Goal: Transaction & Acquisition: Subscribe to service/newsletter

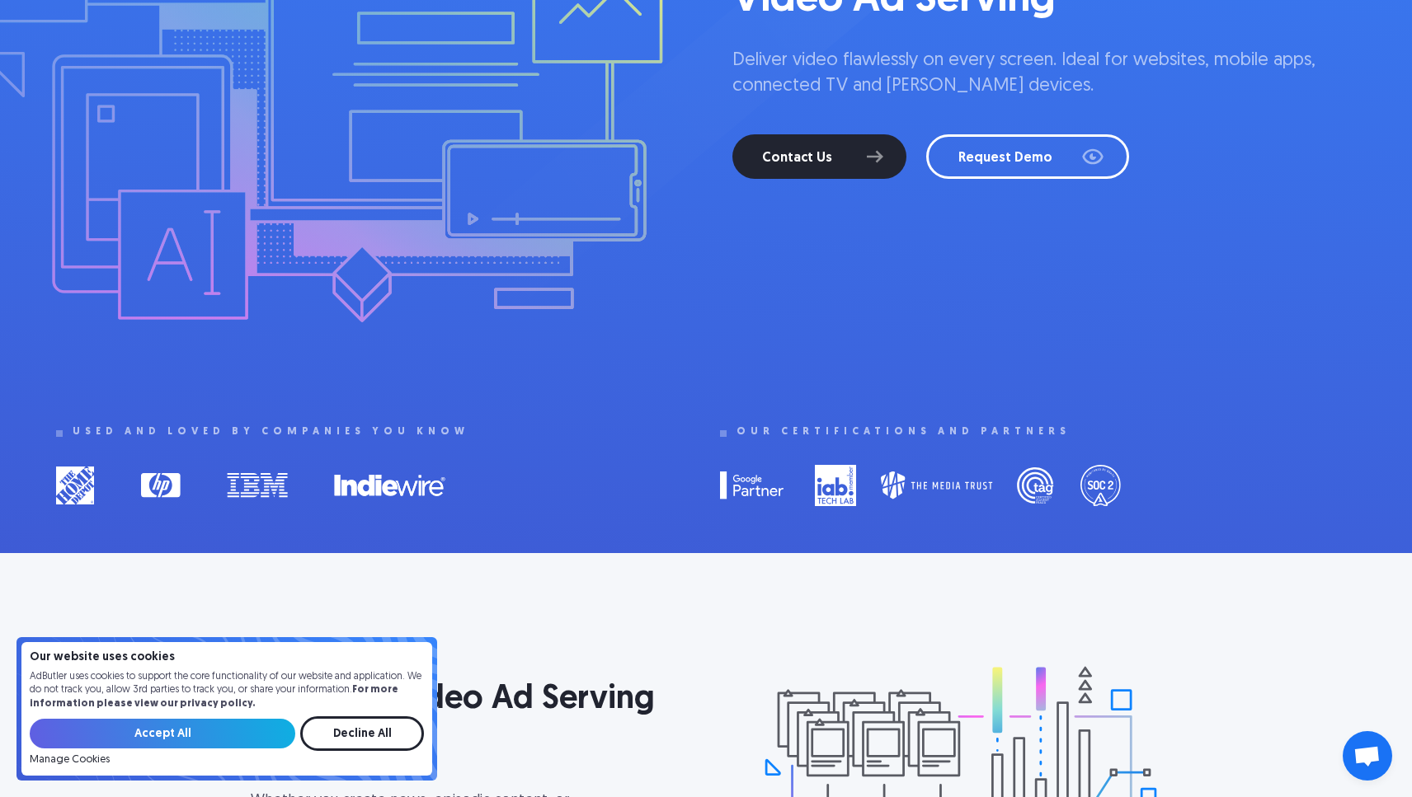
scroll to position [554, 0]
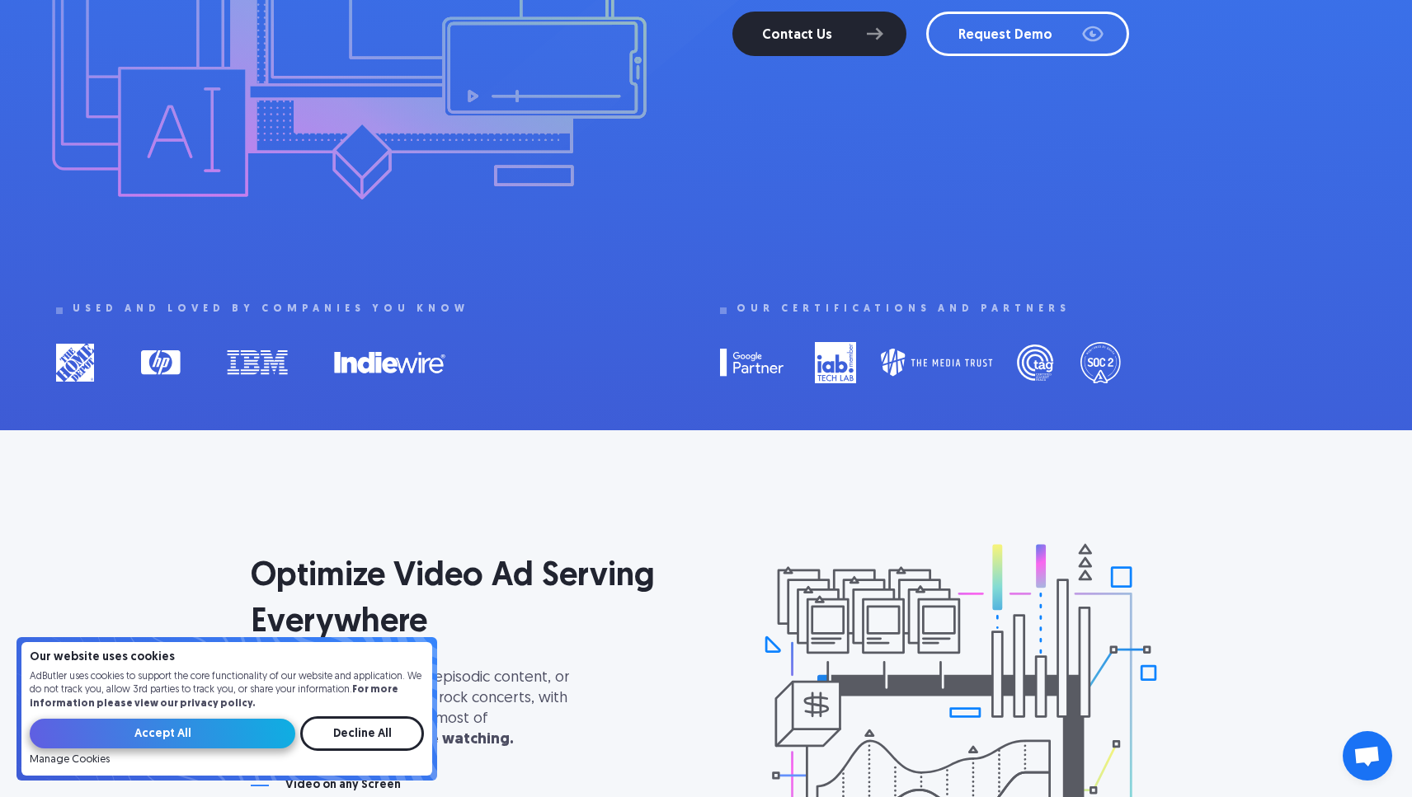
click at [212, 737] on input "Accept All" at bounding box center [162, 734] width 265 height 30
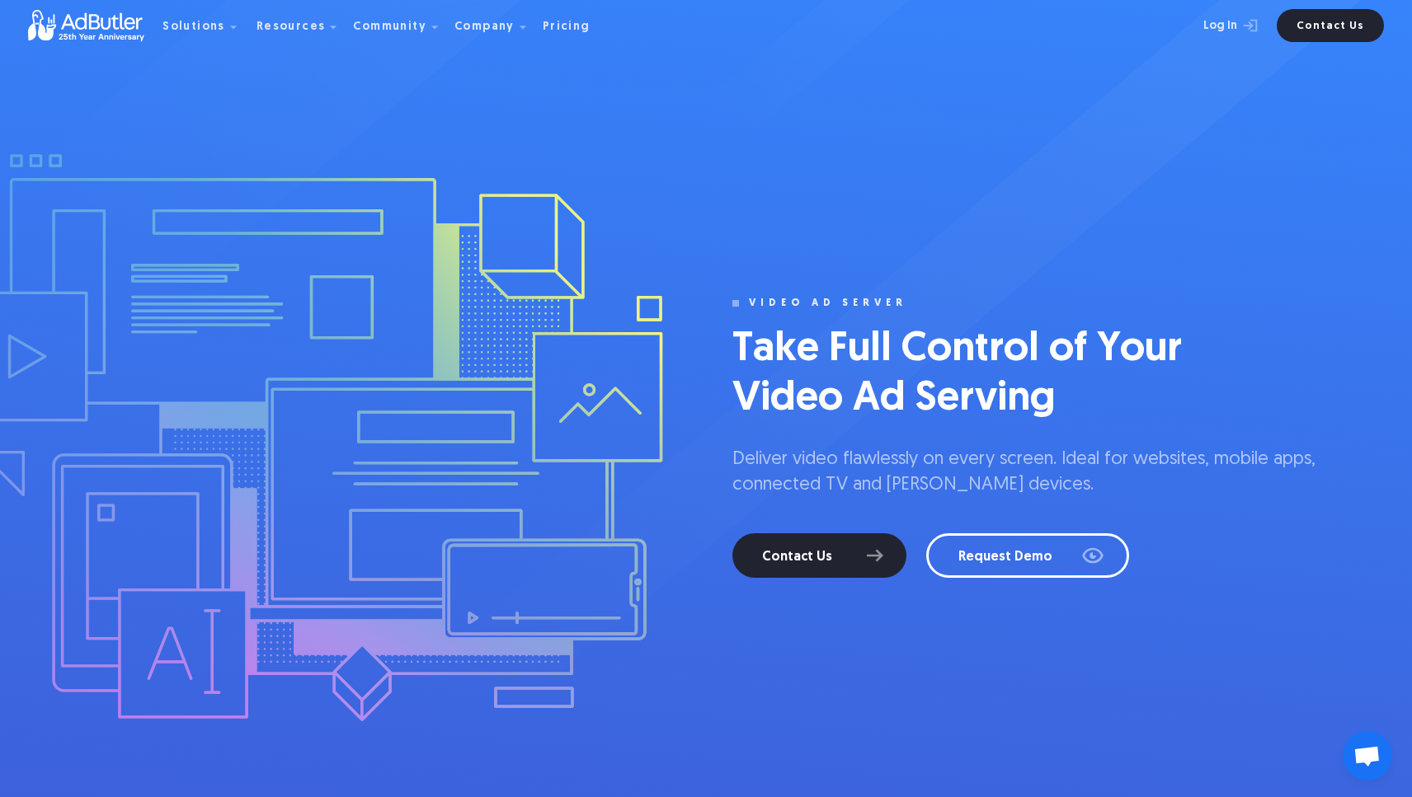
scroll to position [0, 0]
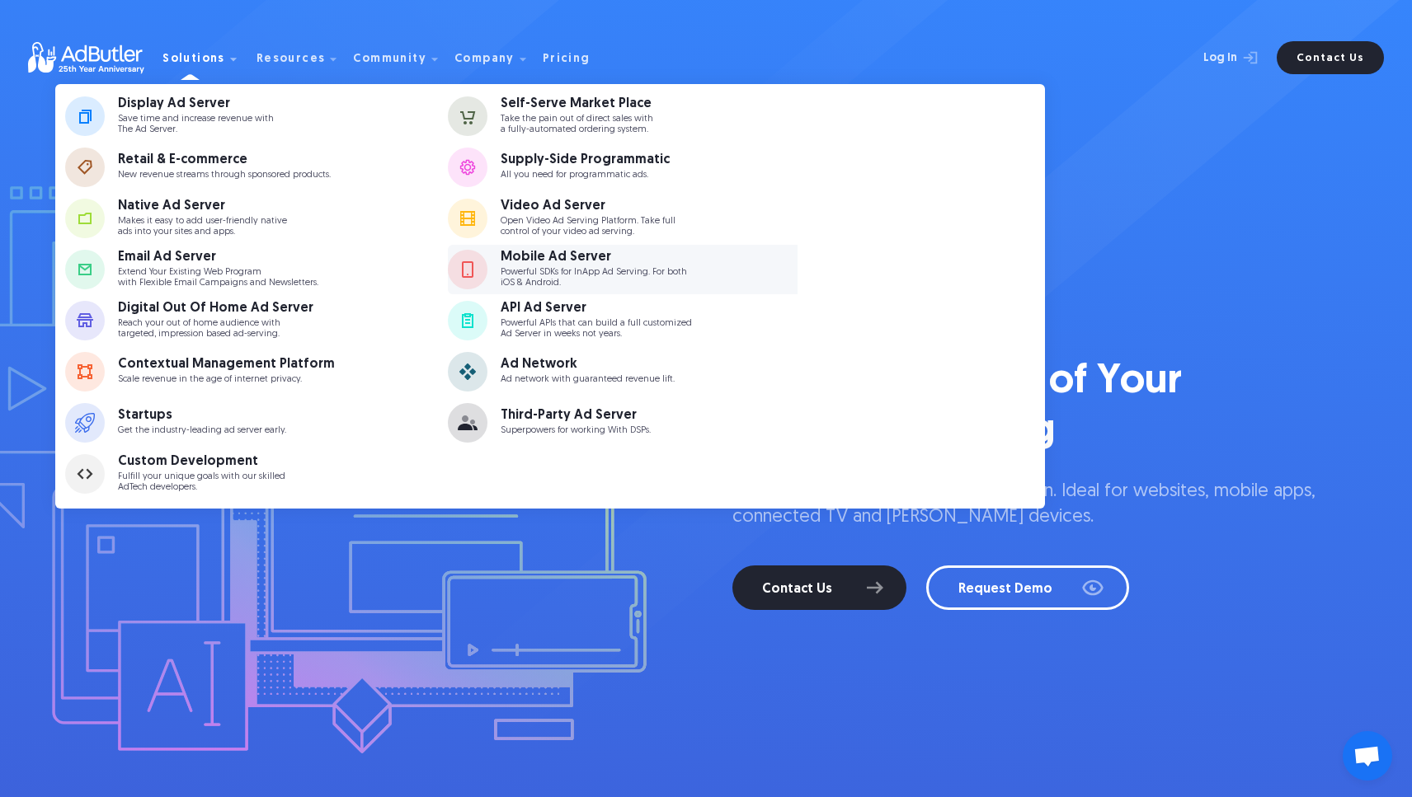
click at [660, 270] on p "Powerful SDKs for InApp Ad Serving. For both iOS & Android." at bounding box center [593, 277] width 186 height 21
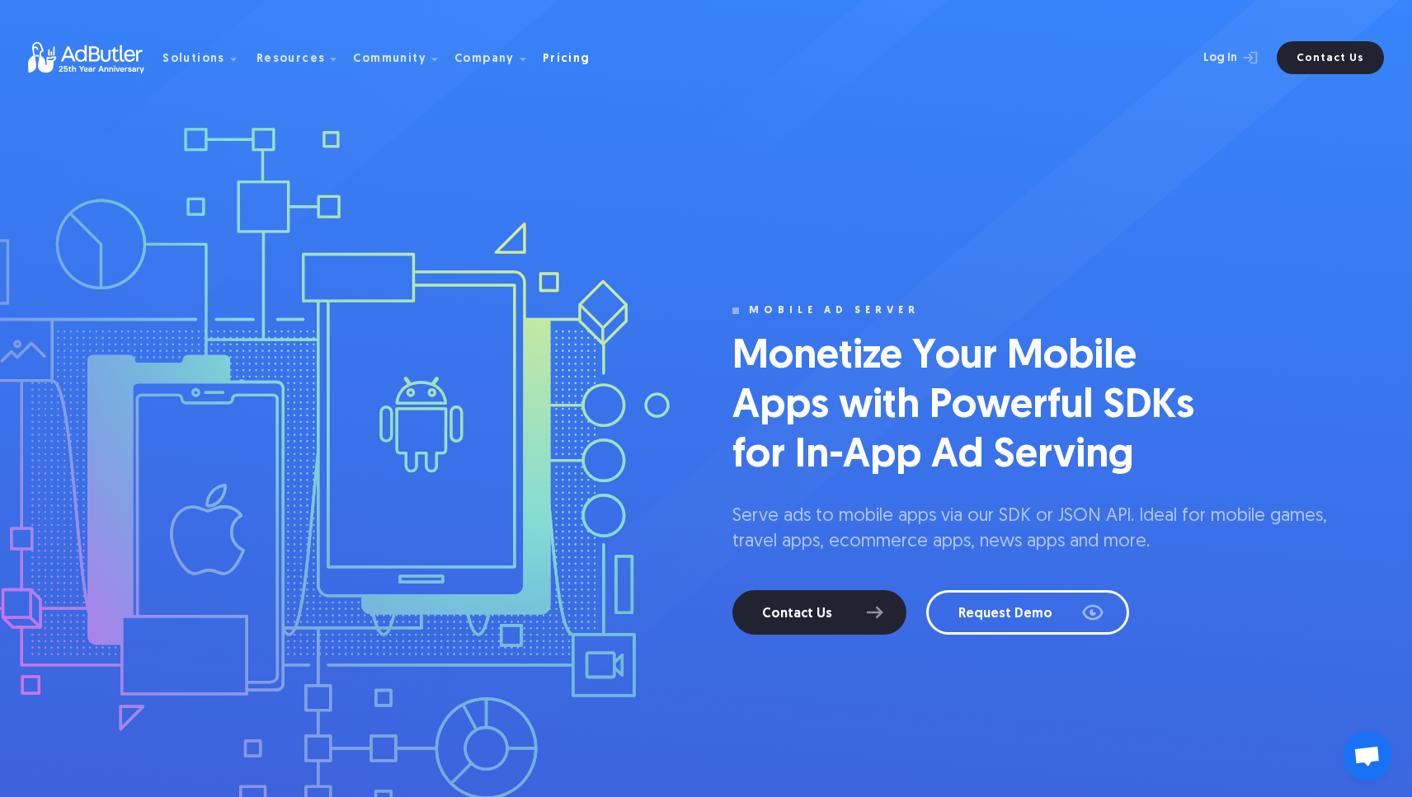
click at [547, 59] on div "Pricing" at bounding box center [567, 60] width 48 height 12
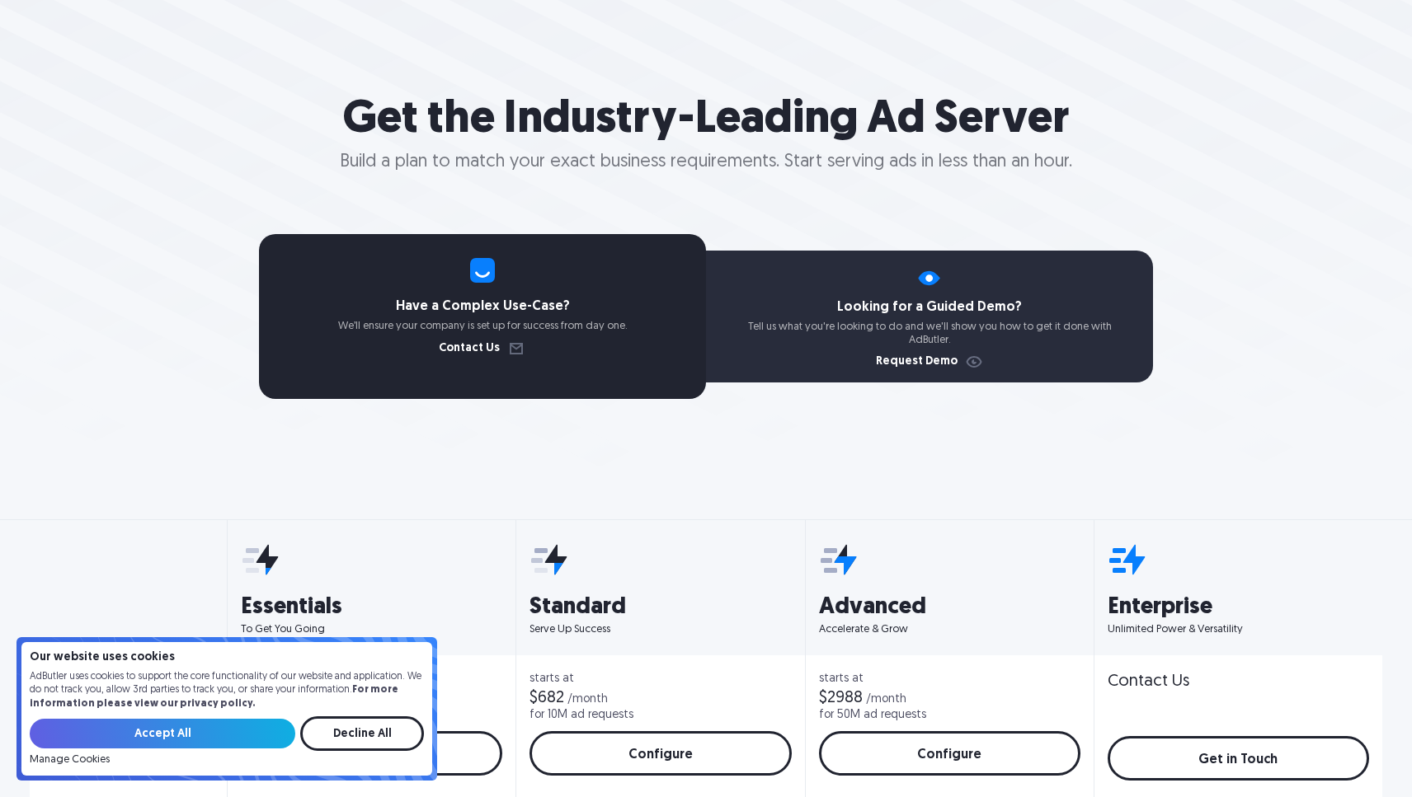
scroll to position [117, 0]
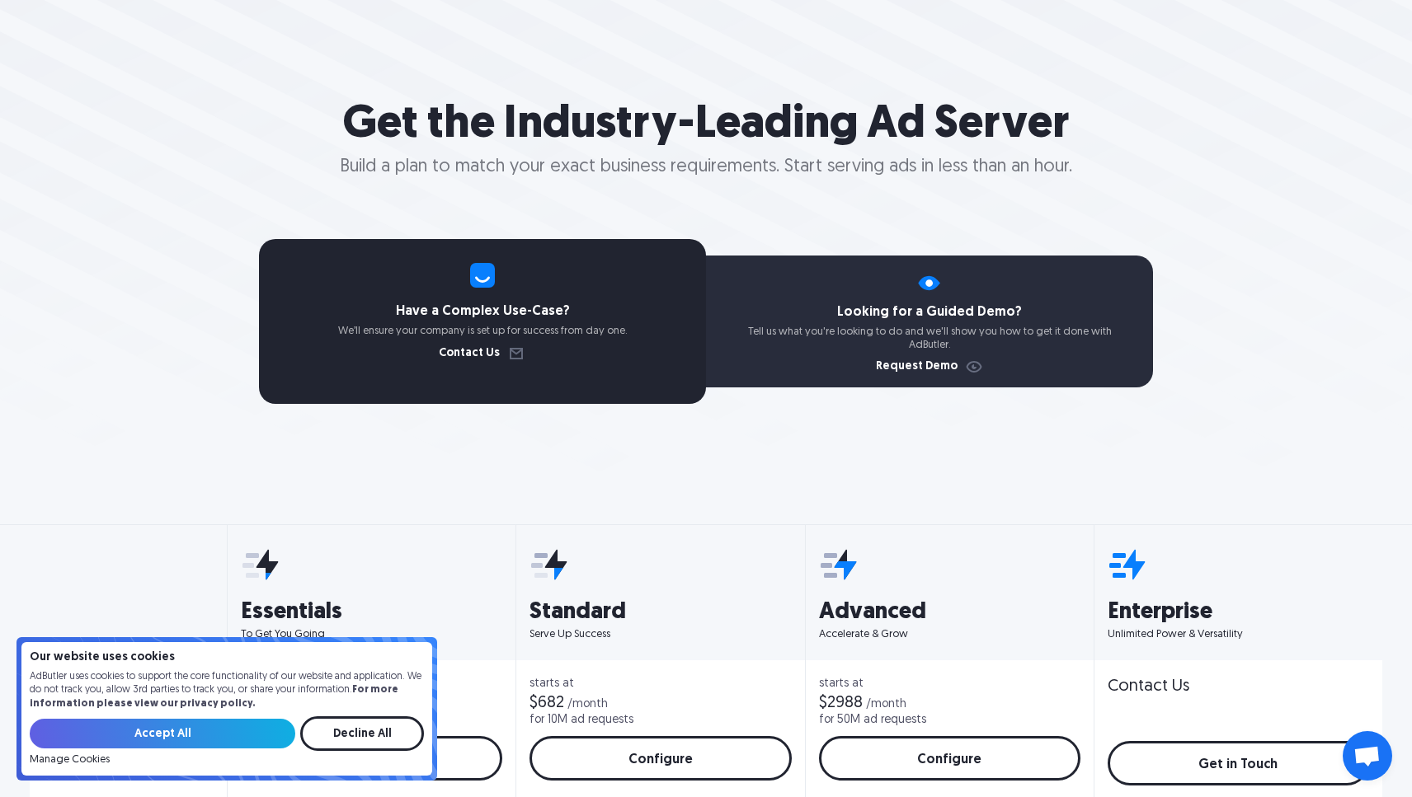
drag, startPoint x: 228, startPoint y: 730, endPoint x: 235, endPoint y: 723, distance: 9.9
click at [228, 730] on input "Accept All" at bounding box center [162, 734] width 265 height 30
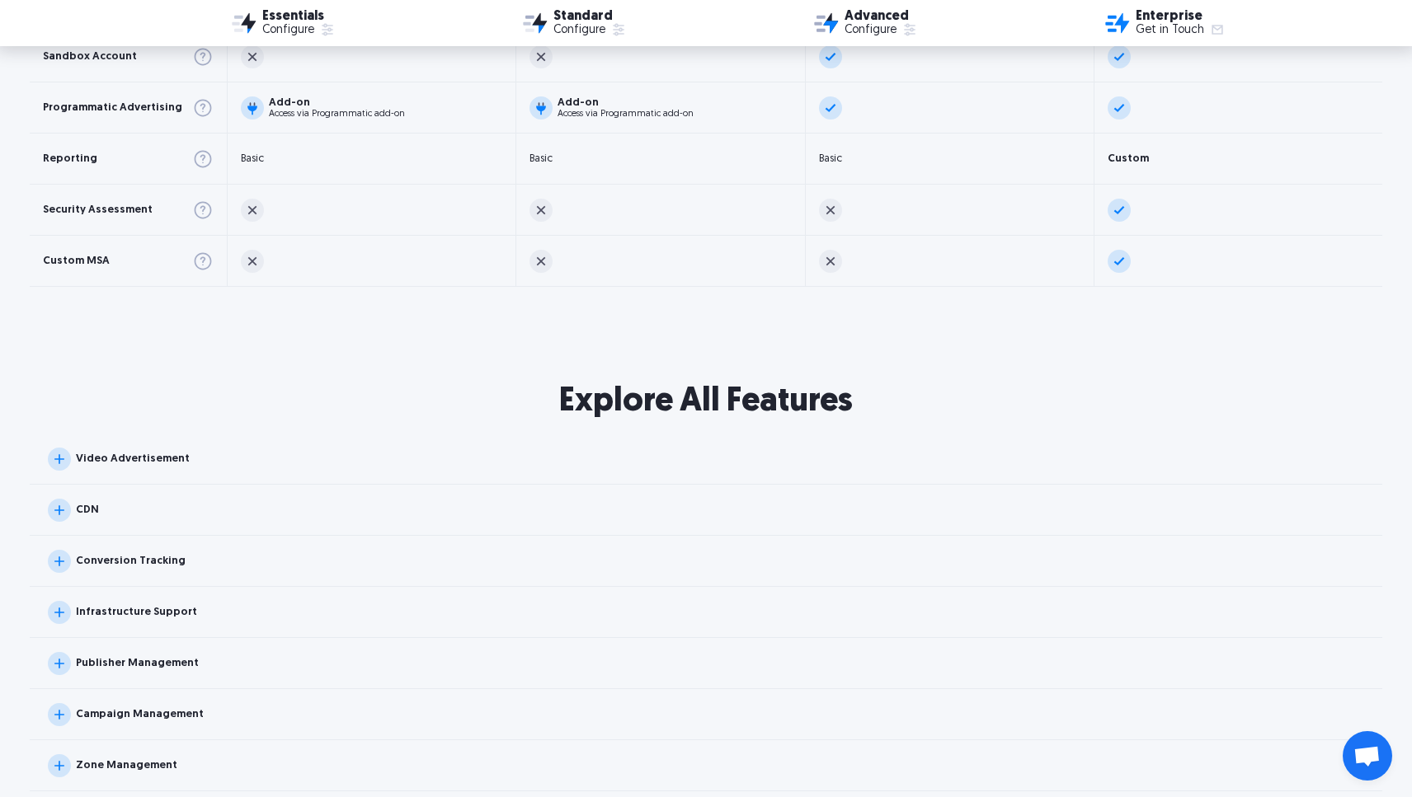
scroll to position [1418, 0]
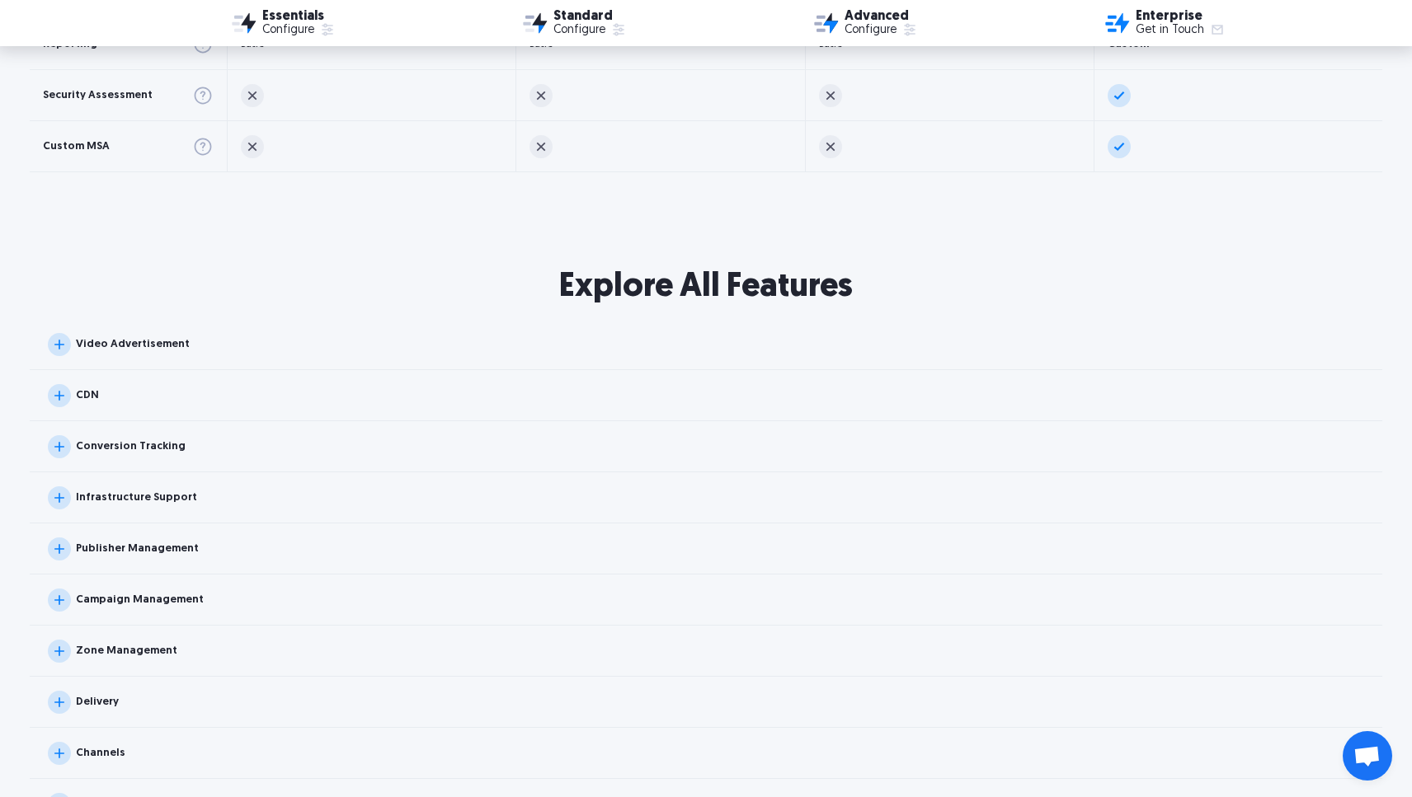
click at [56, 398] on img at bounding box center [59, 395] width 23 height 23
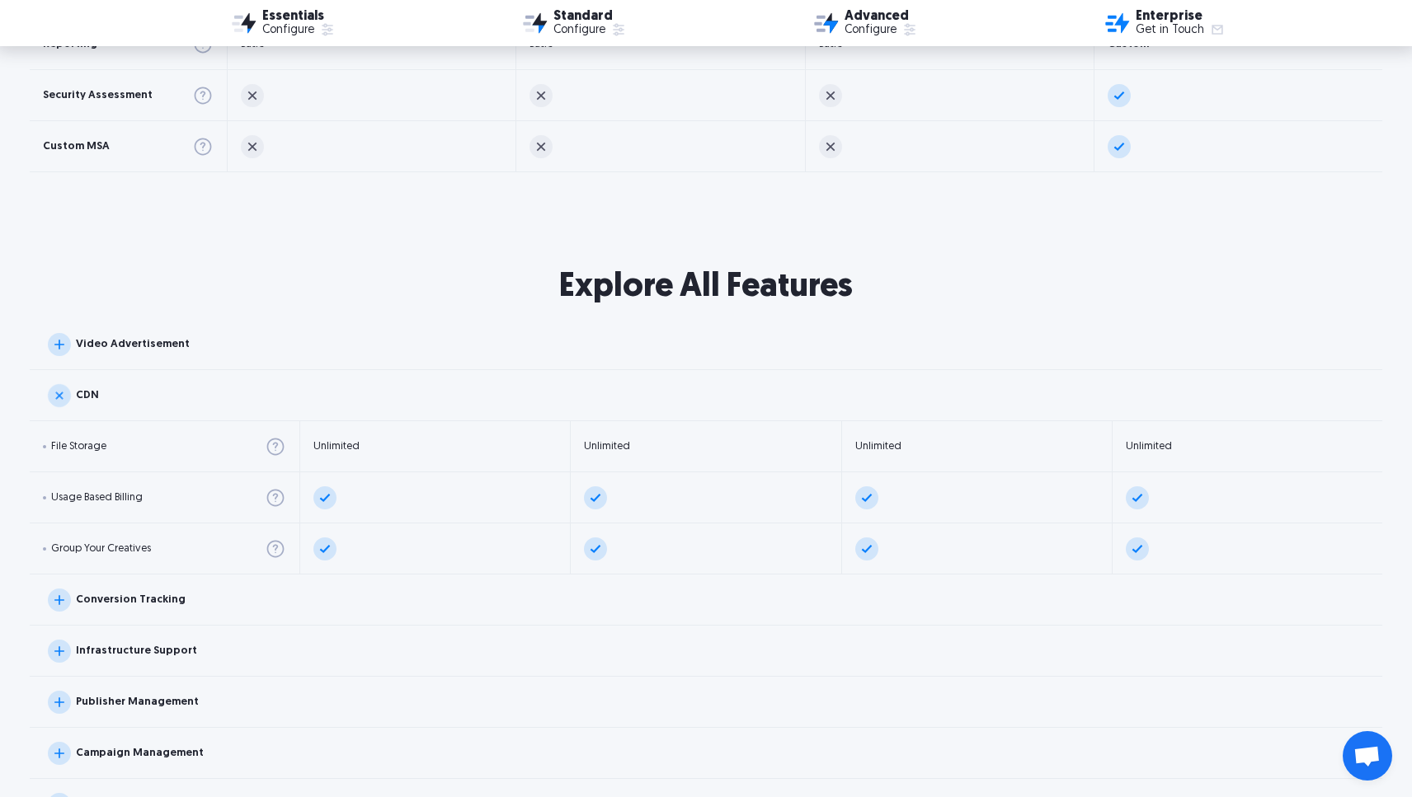
click at [63, 344] on img at bounding box center [59, 344] width 23 height 23
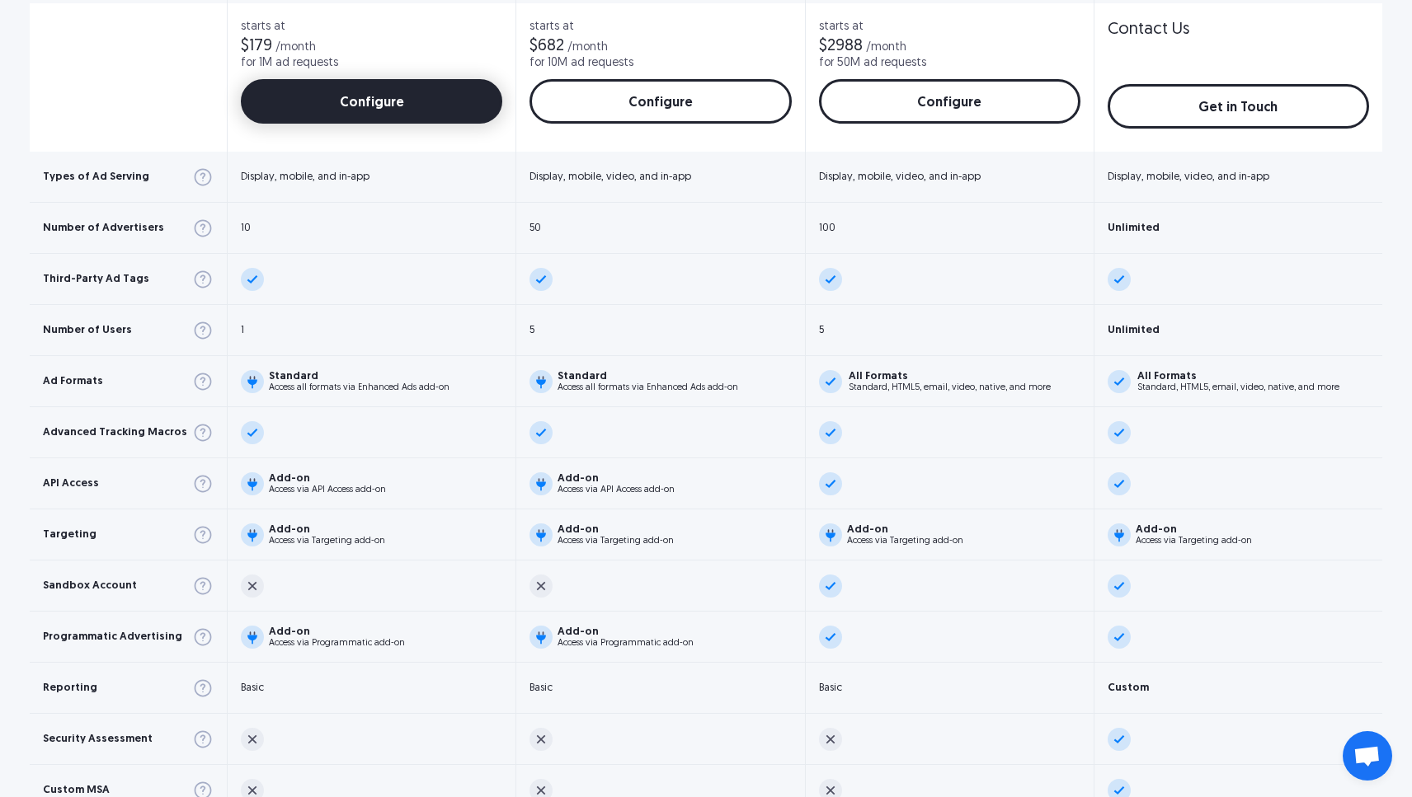
scroll to position [524, 0]
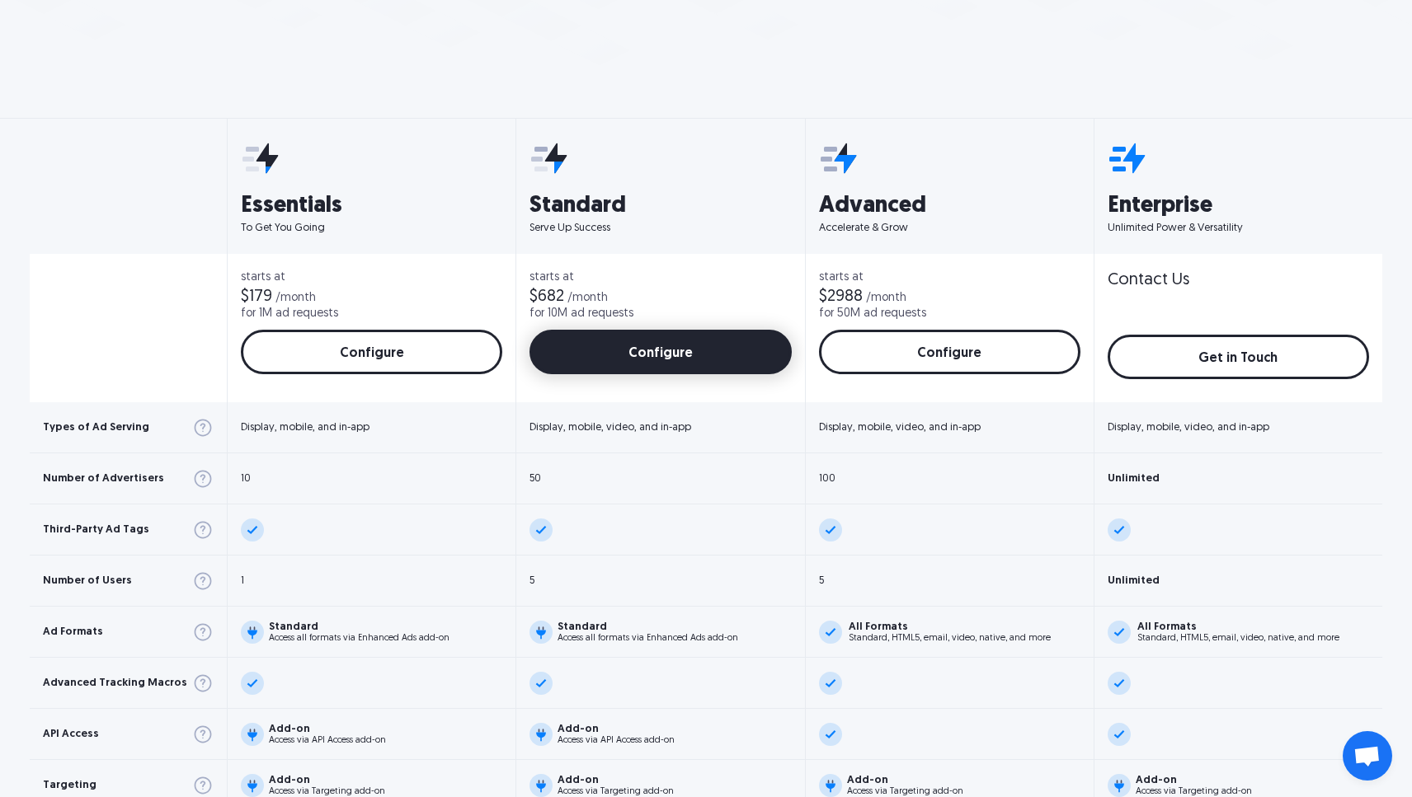
click at [633, 342] on link "Configure" at bounding box center [659, 352] width 261 height 45
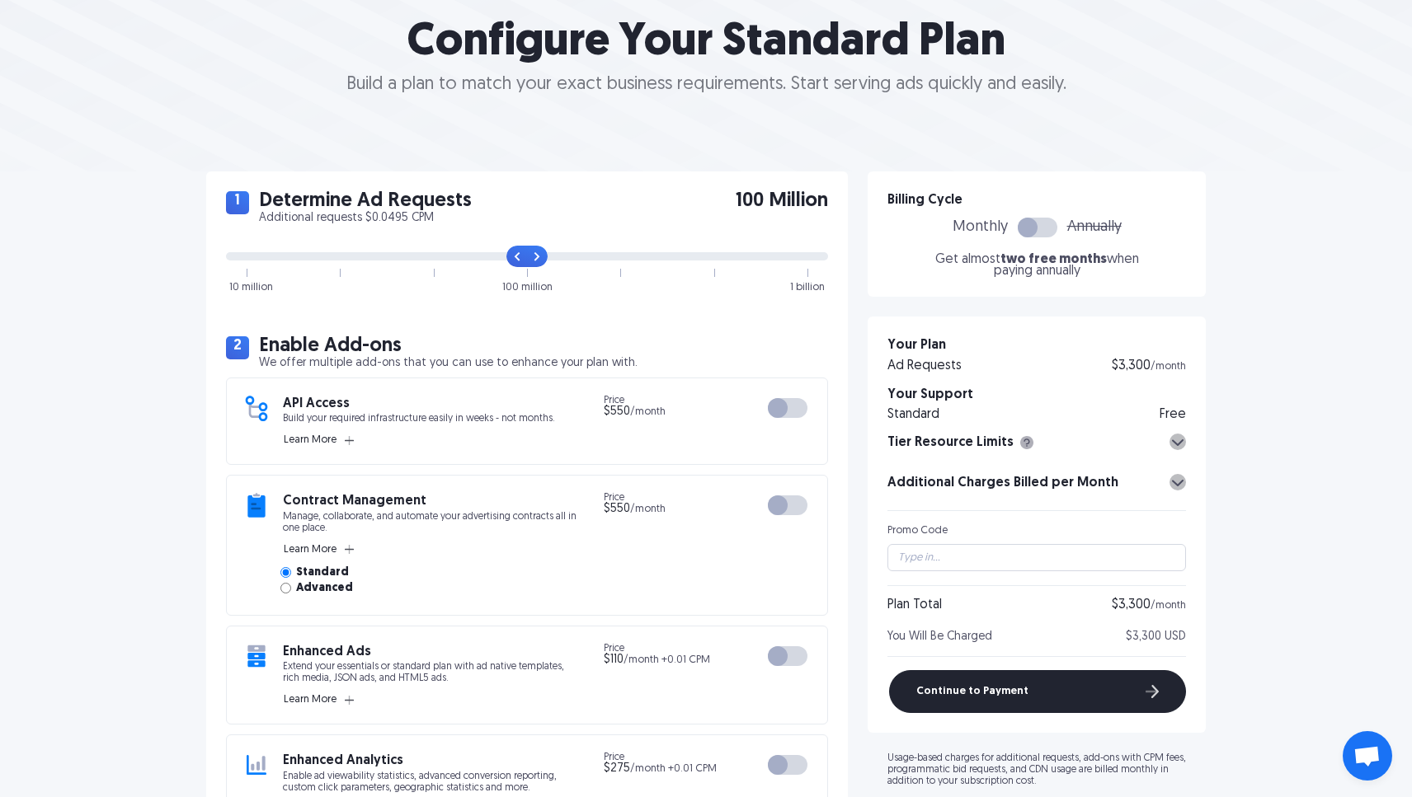
scroll to position [200, 0]
drag, startPoint x: 524, startPoint y: 253, endPoint x: 187, endPoint y: 261, distance: 336.5
type input "0"
click at [226, 260] on input "range" at bounding box center [527, 255] width 602 height 8
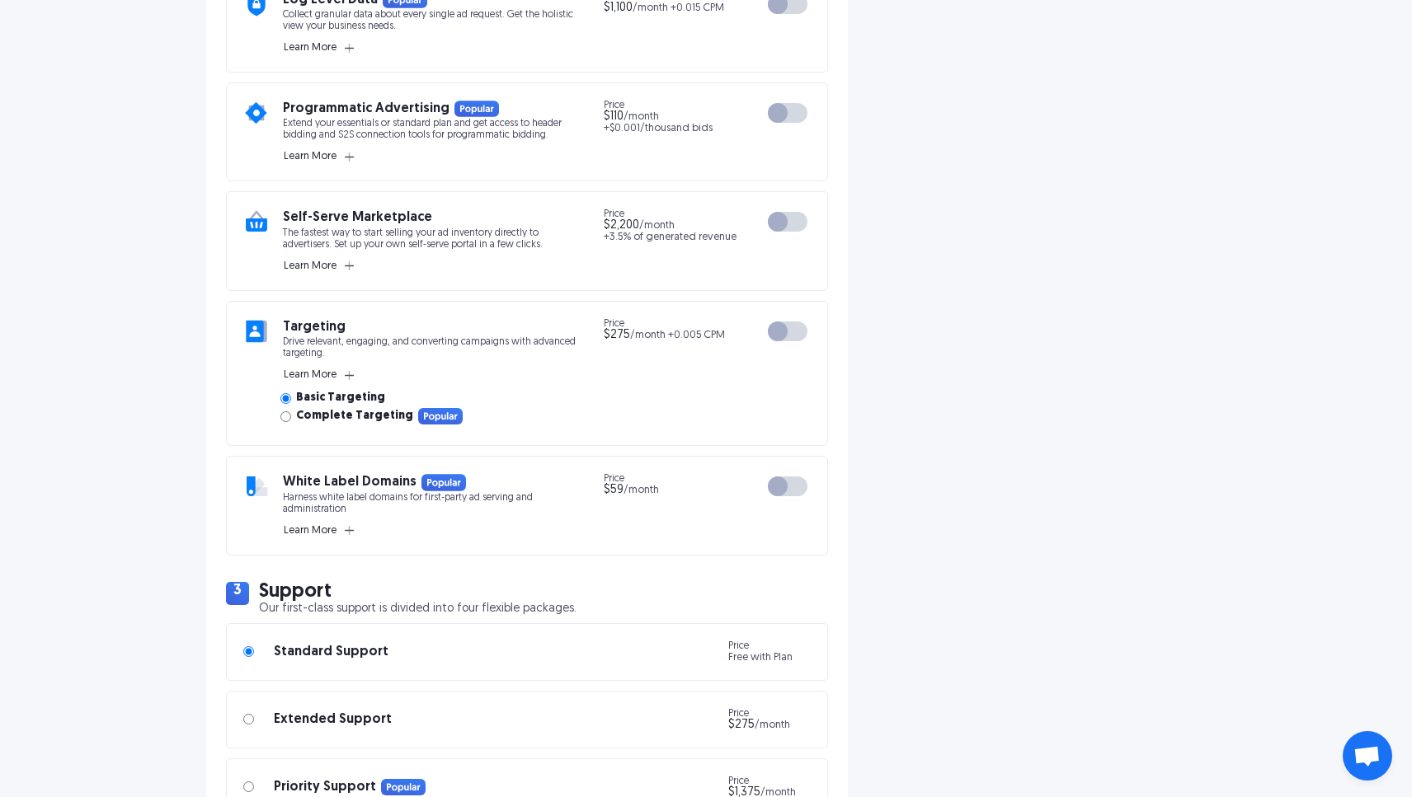
scroll to position [1123, 0]
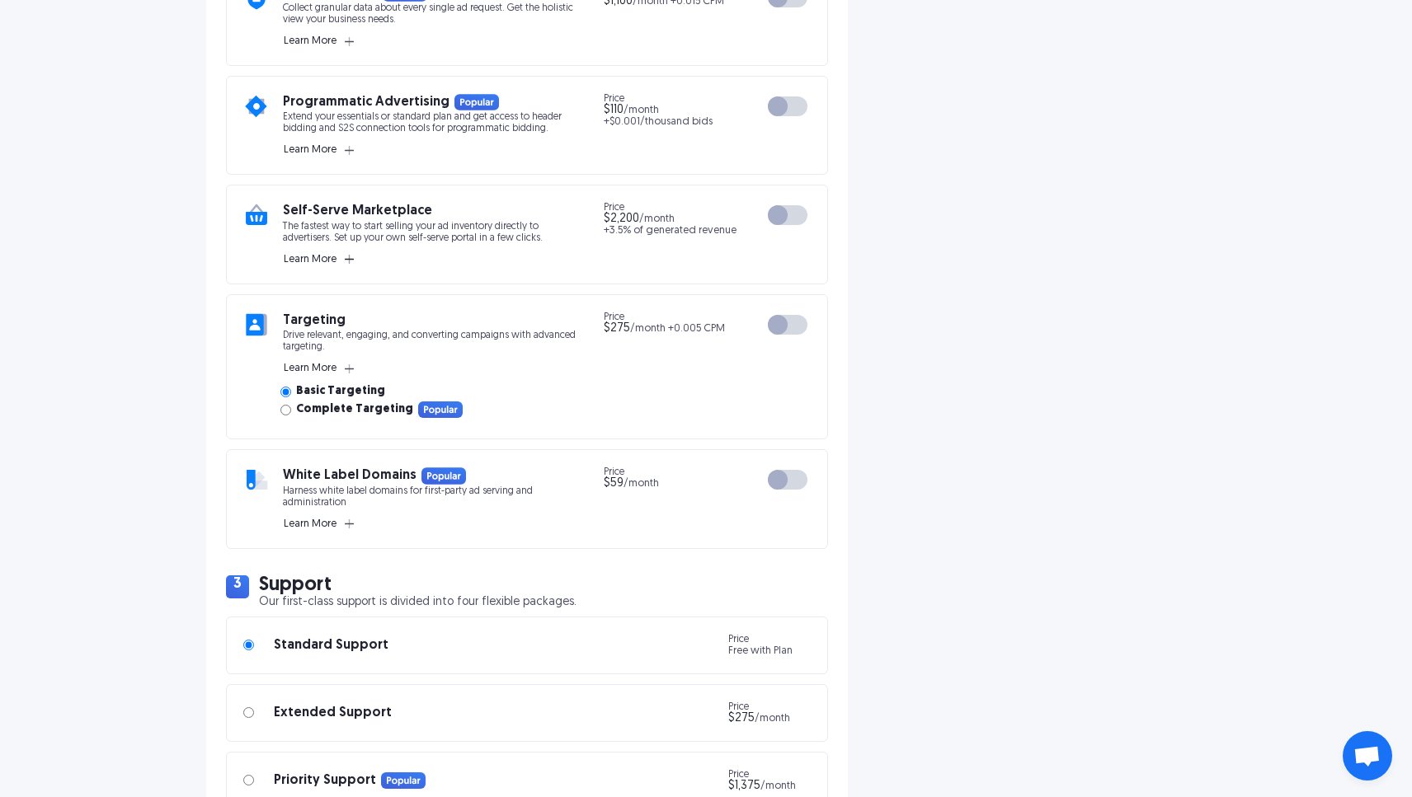
click at [344, 260] on button "Learn More" at bounding box center [319, 259] width 72 height 15
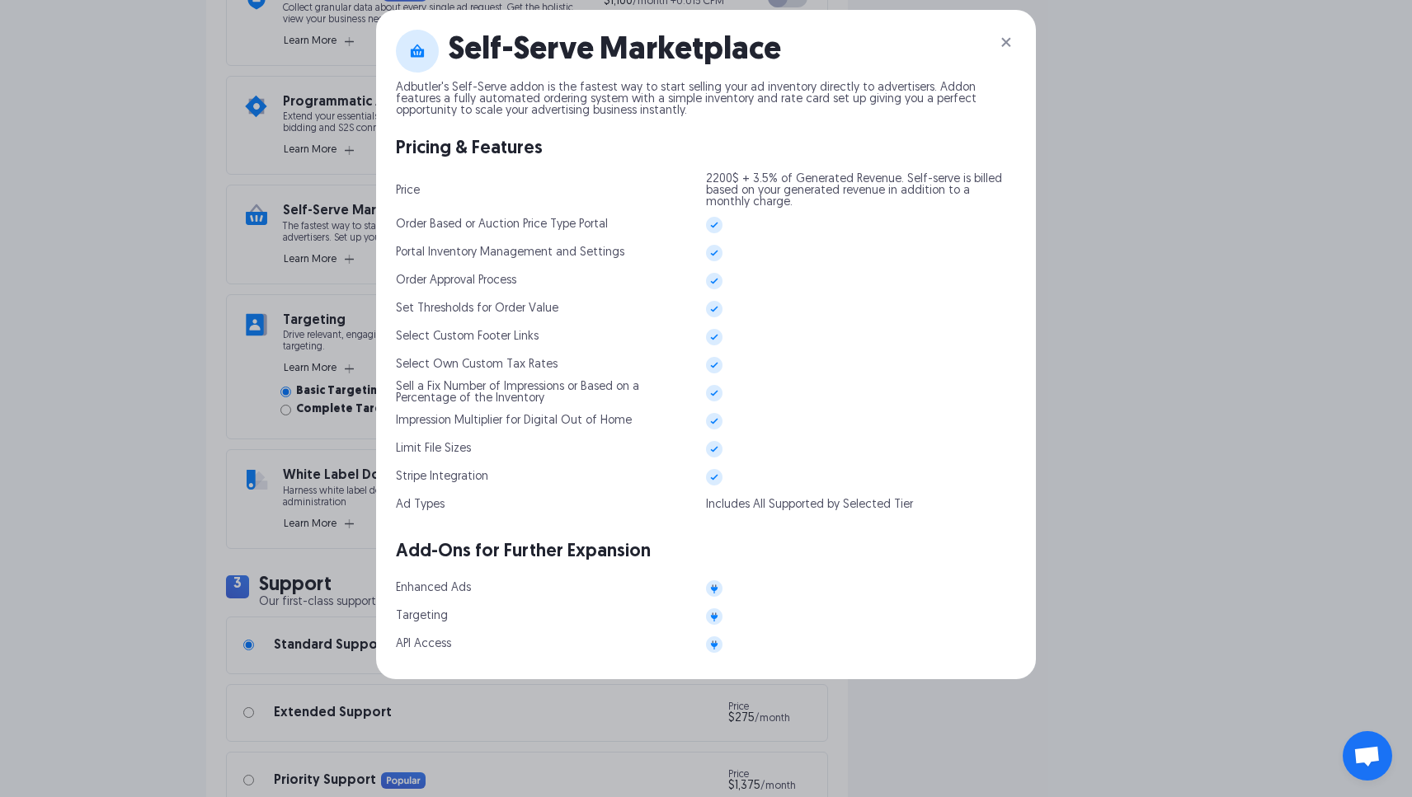
click at [1007, 40] on img at bounding box center [1006, 42] width 20 height 20
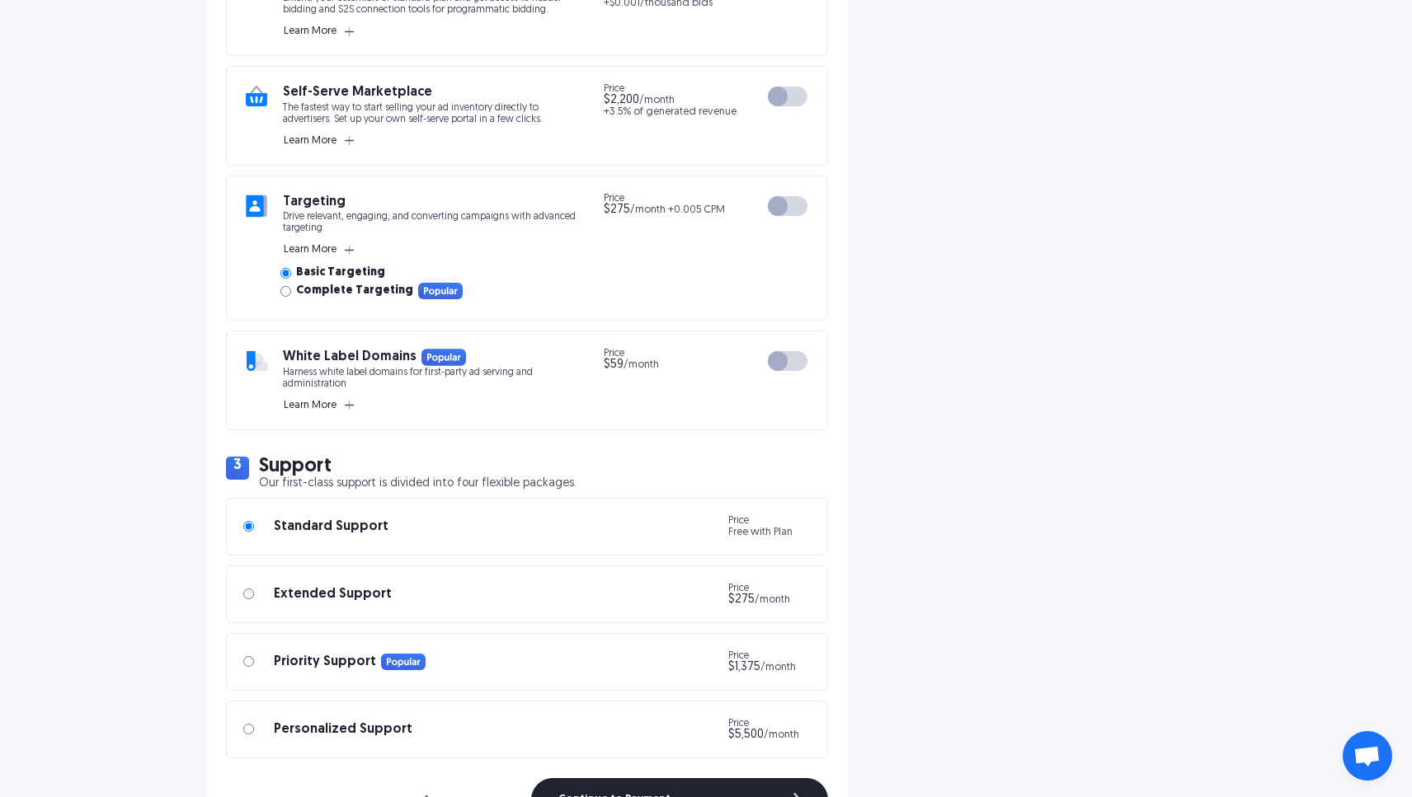
scroll to position [1244, 0]
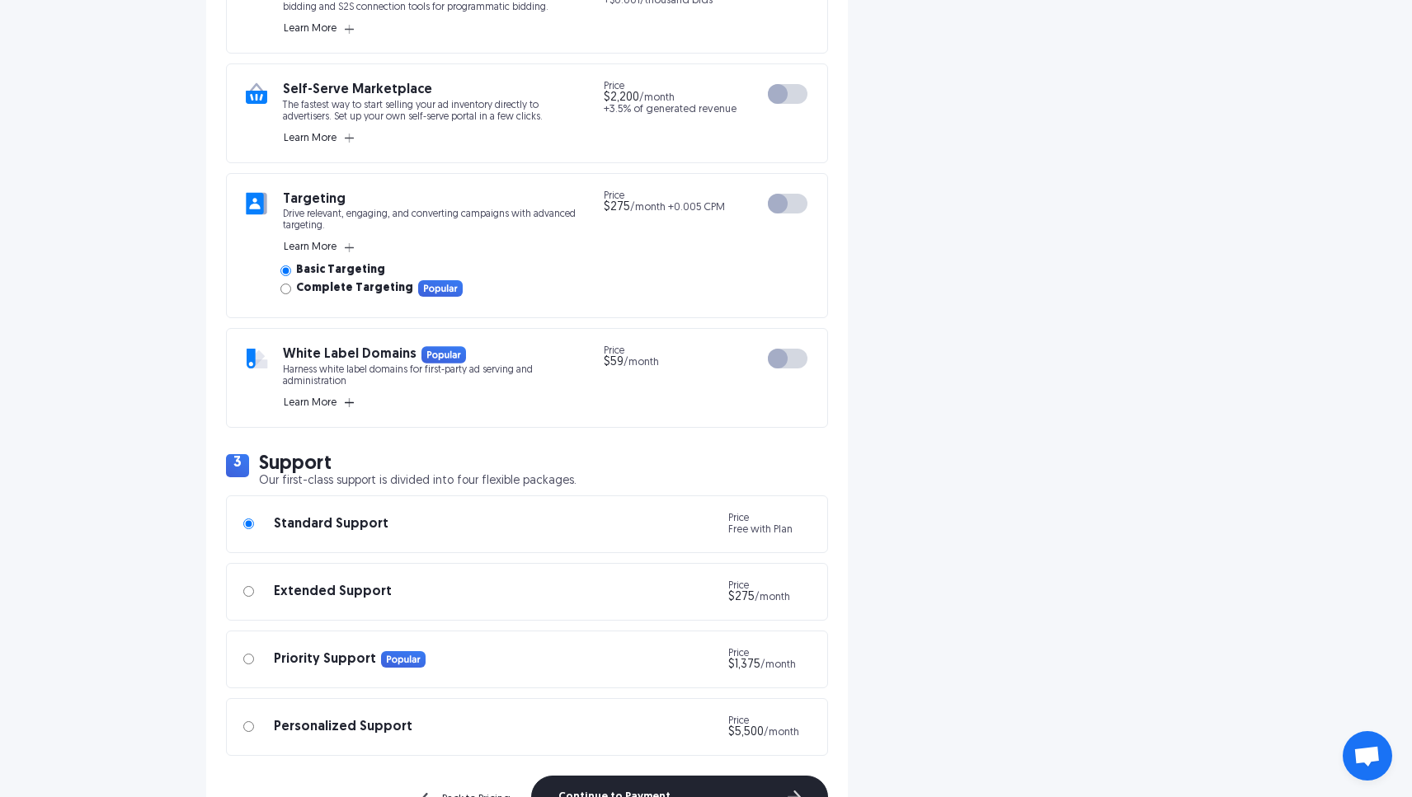
click at [345, 405] on icon "button" at bounding box center [349, 402] width 9 height 9
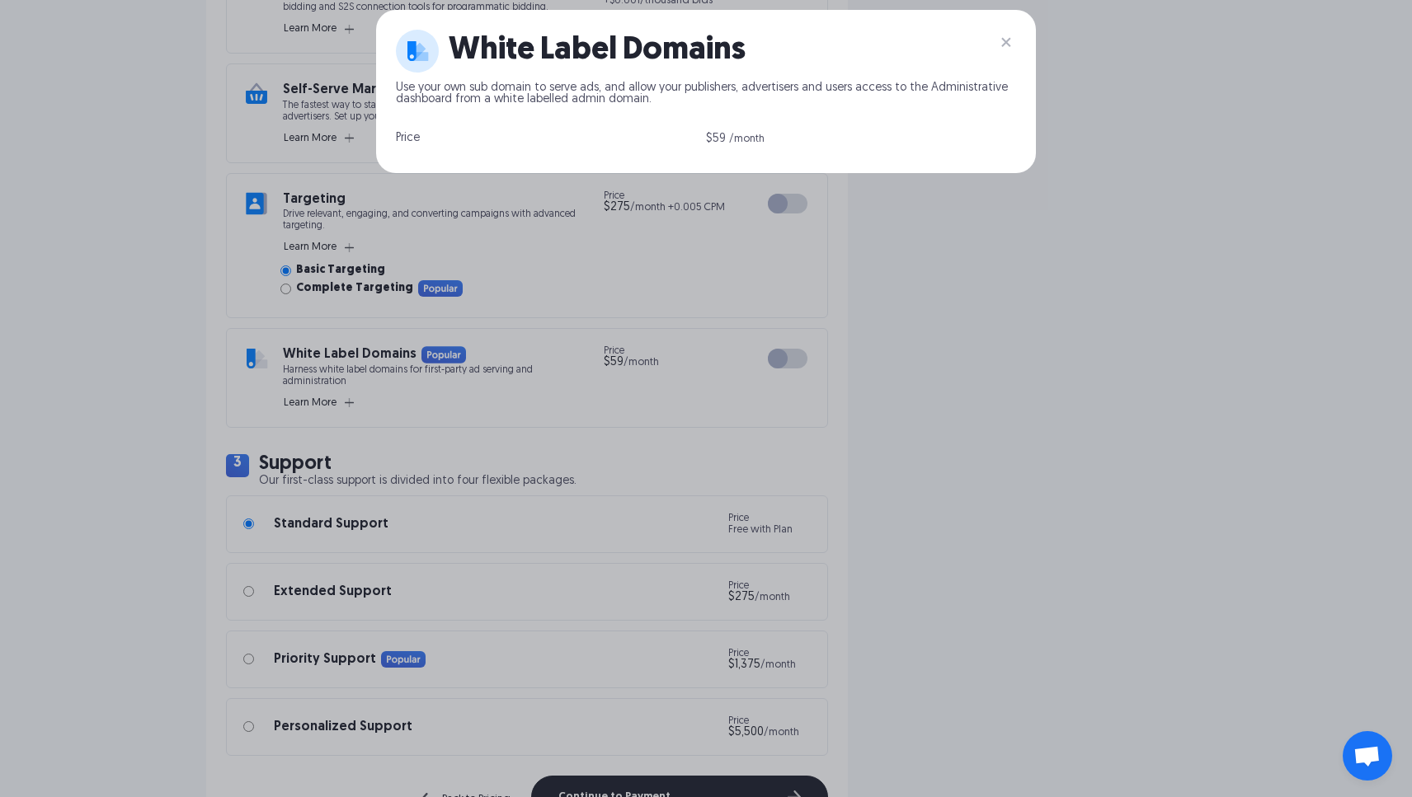
click at [170, 390] on div "White Label Domains Use your own sub domain to serve ads, and allow your publis…" at bounding box center [706, 398] width 1412 height 797
click at [1008, 39] on img at bounding box center [1006, 42] width 20 height 20
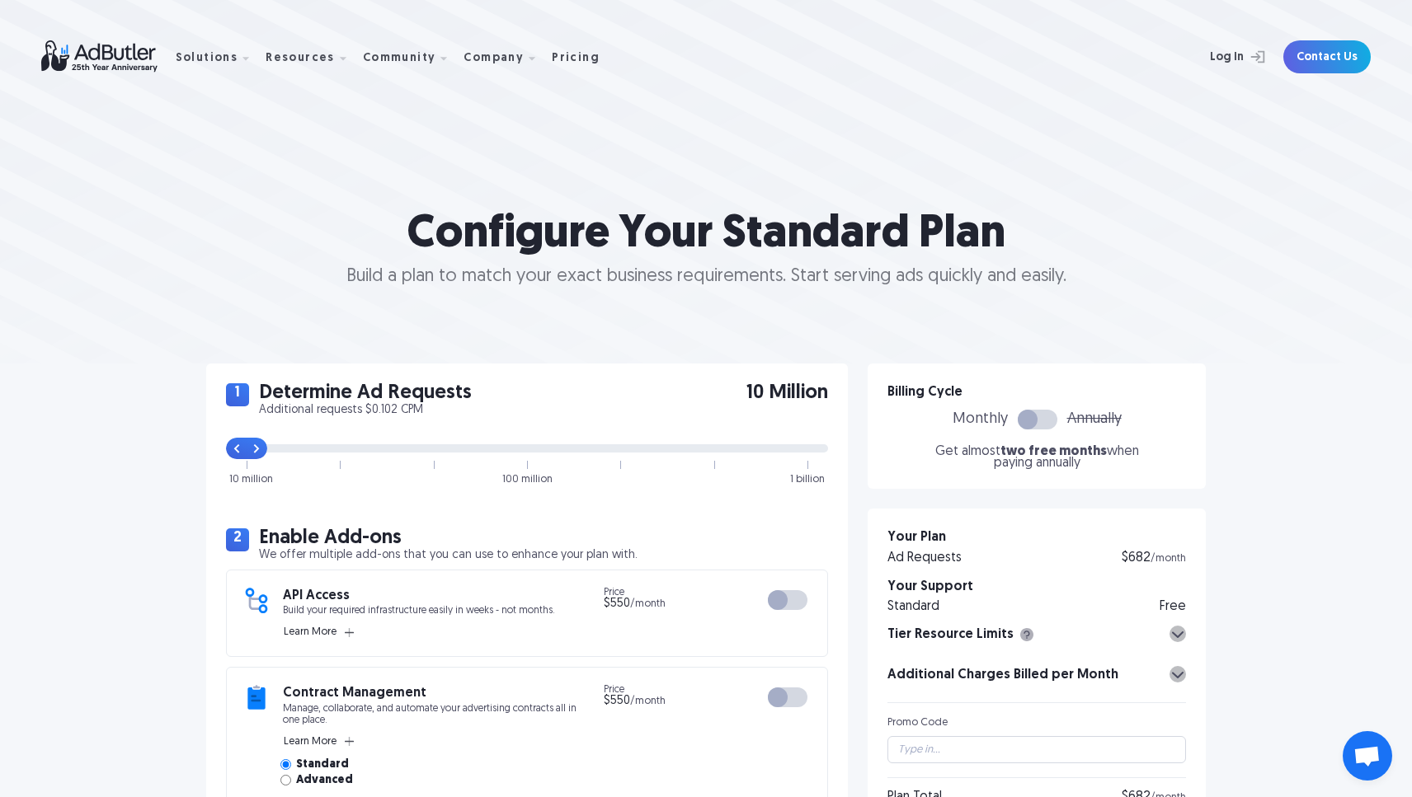
scroll to position [0, 0]
